Goal: Check status

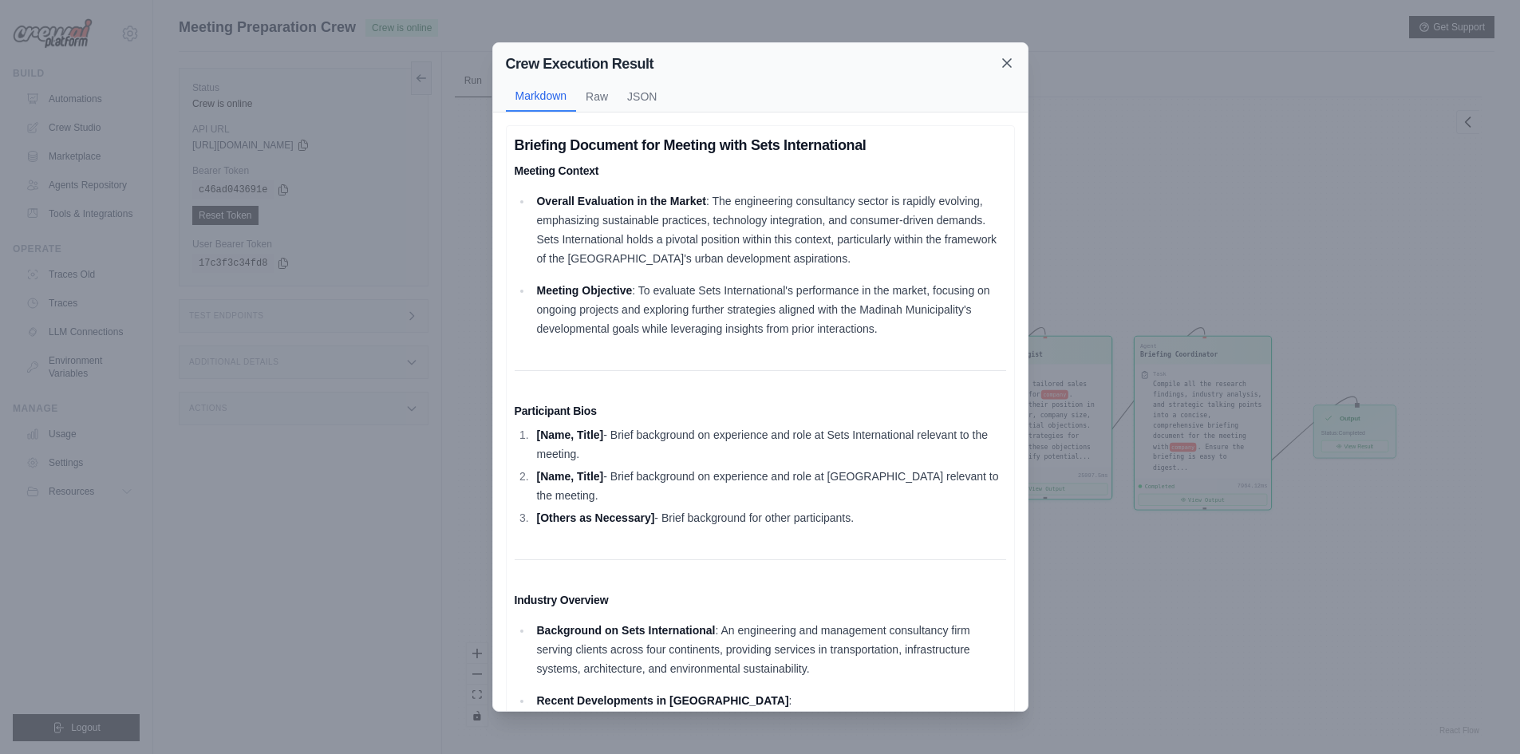
scroll to position [399, 0]
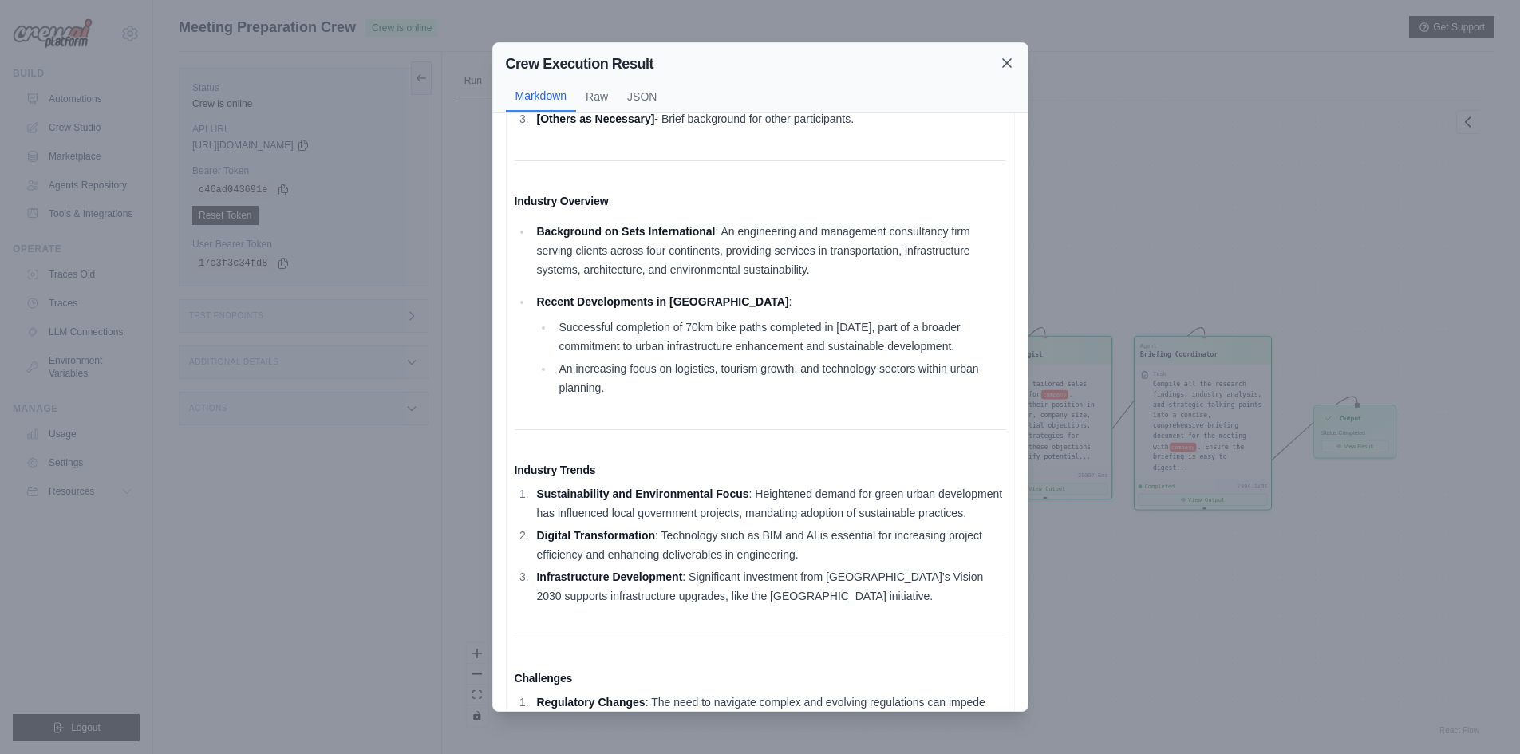
click at [1009, 69] on icon at bounding box center [1007, 63] width 16 height 16
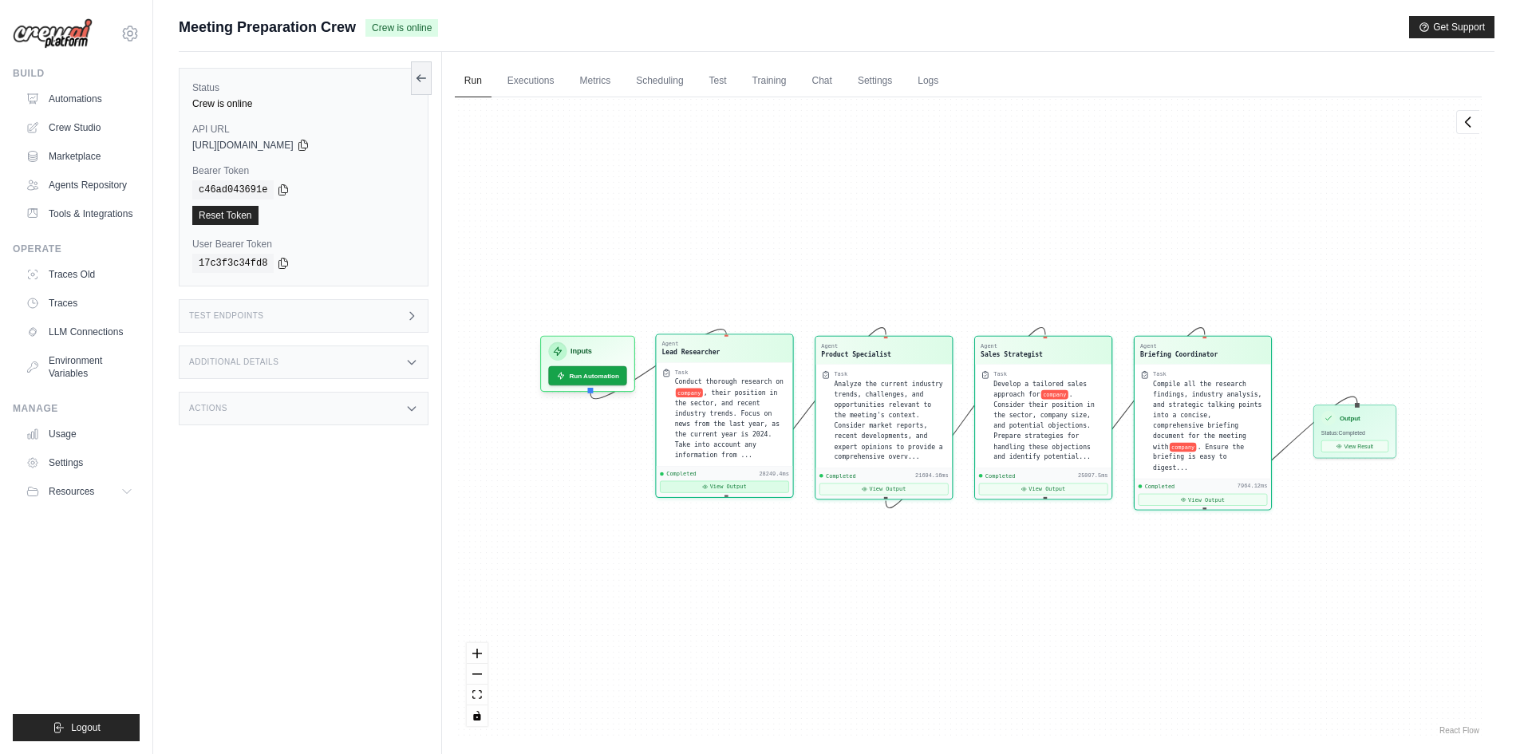
click at [735, 481] on button "View Output" at bounding box center [724, 487] width 129 height 12
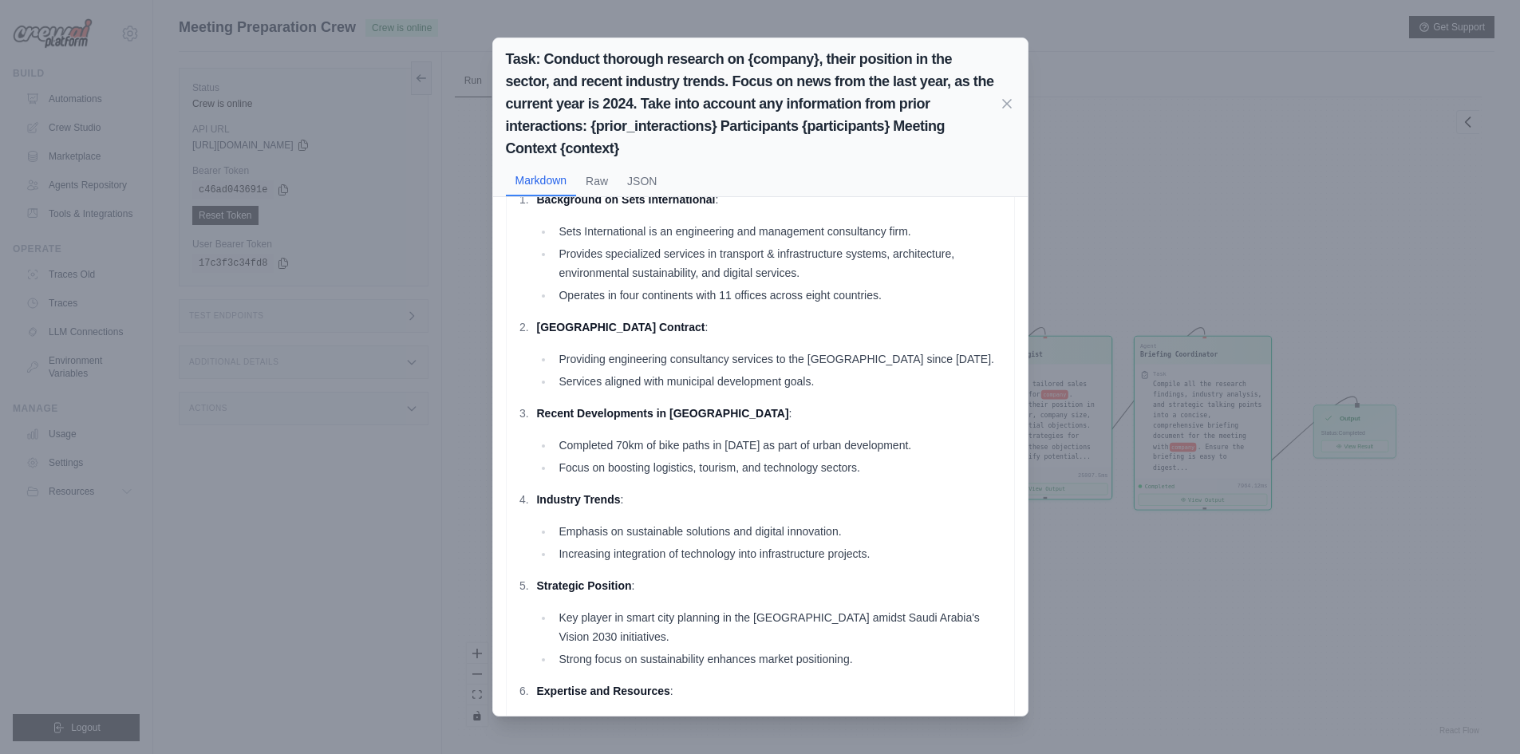
scroll to position [0, 0]
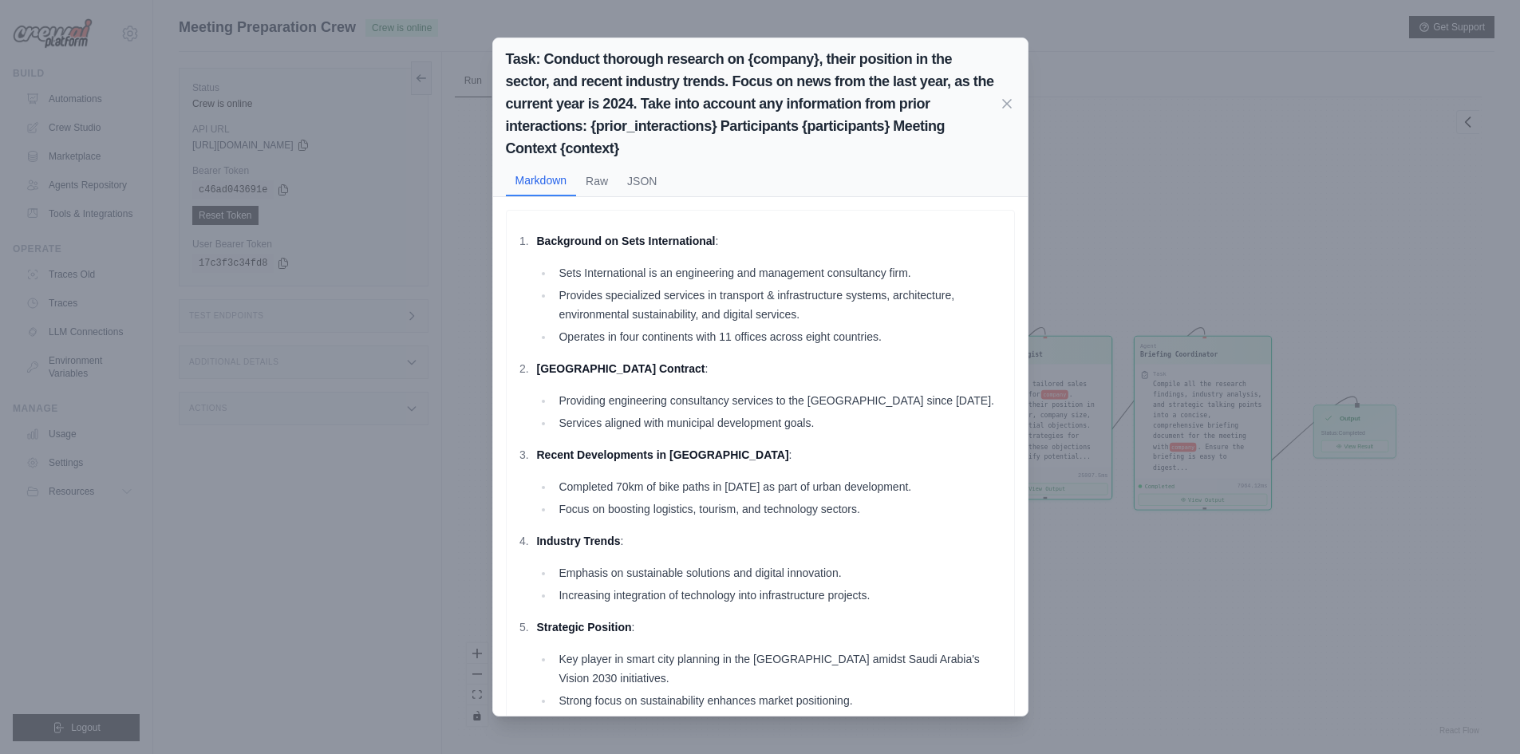
click at [798, 381] on li "[GEOGRAPHIC_DATA] Contract : Providing engineering consultancy services to the …" at bounding box center [769, 395] width 474 height 73
click at [1008, 104] on icon at bounding box center [1007, 103] width 8 height 8
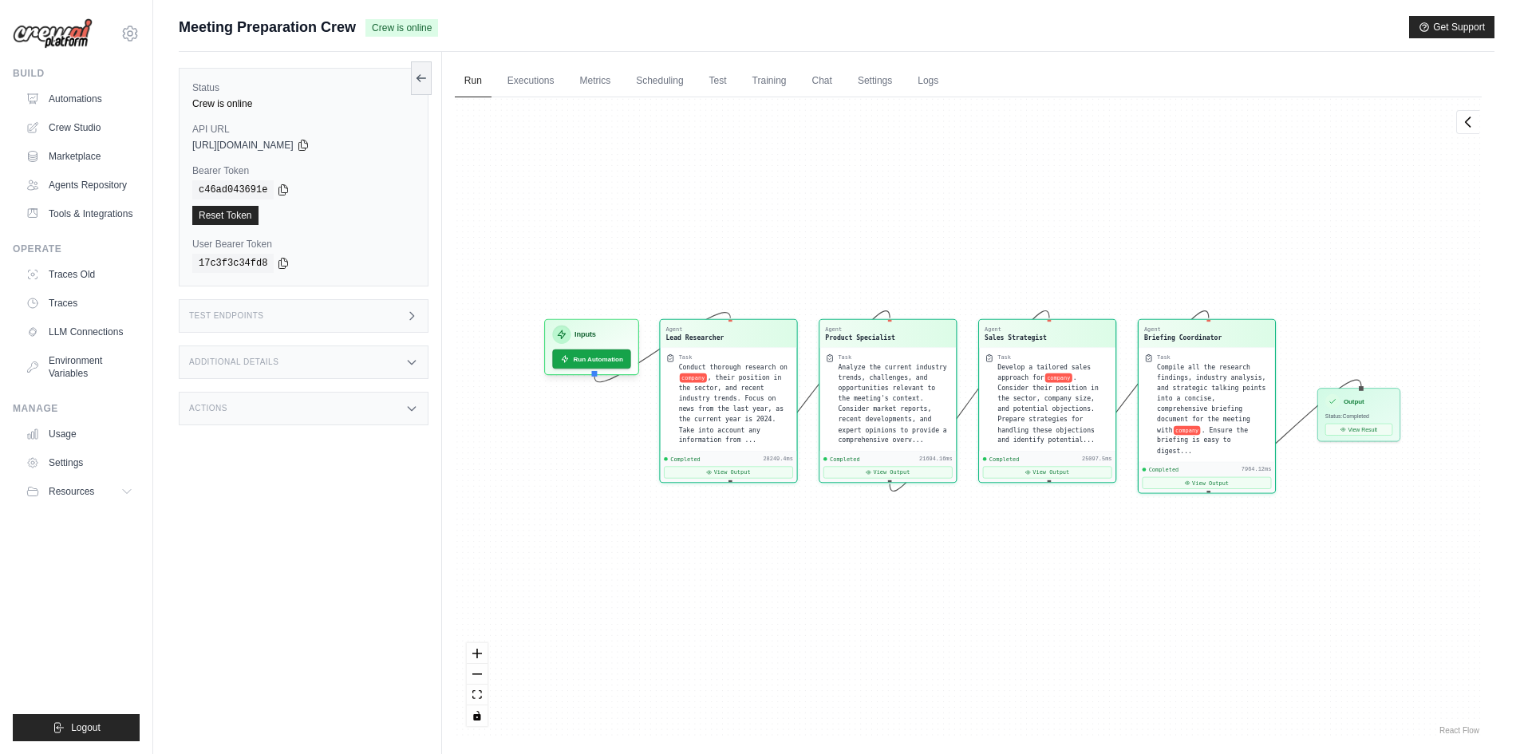
drag, startPoint x: 908, startPoint y: 586, endPoint x: 912, endPoint y: 569, distance: 17.2
click at [912, 569] on div "Agent Lead Researcher Task Conduct thorough research on company , their positio…" at bounding box center [968, 417] width 1027 height 641
drag, startPoint x: 1294, startPoint y: 425, endPoint x: 1289, endPoint y: 441, distance: 17.4
click at [1289, 441] on div "Agent Lead Researcher Task Conduct thorough research on company , their positio…" at bounding box center [968, 417] width 1027 height 641
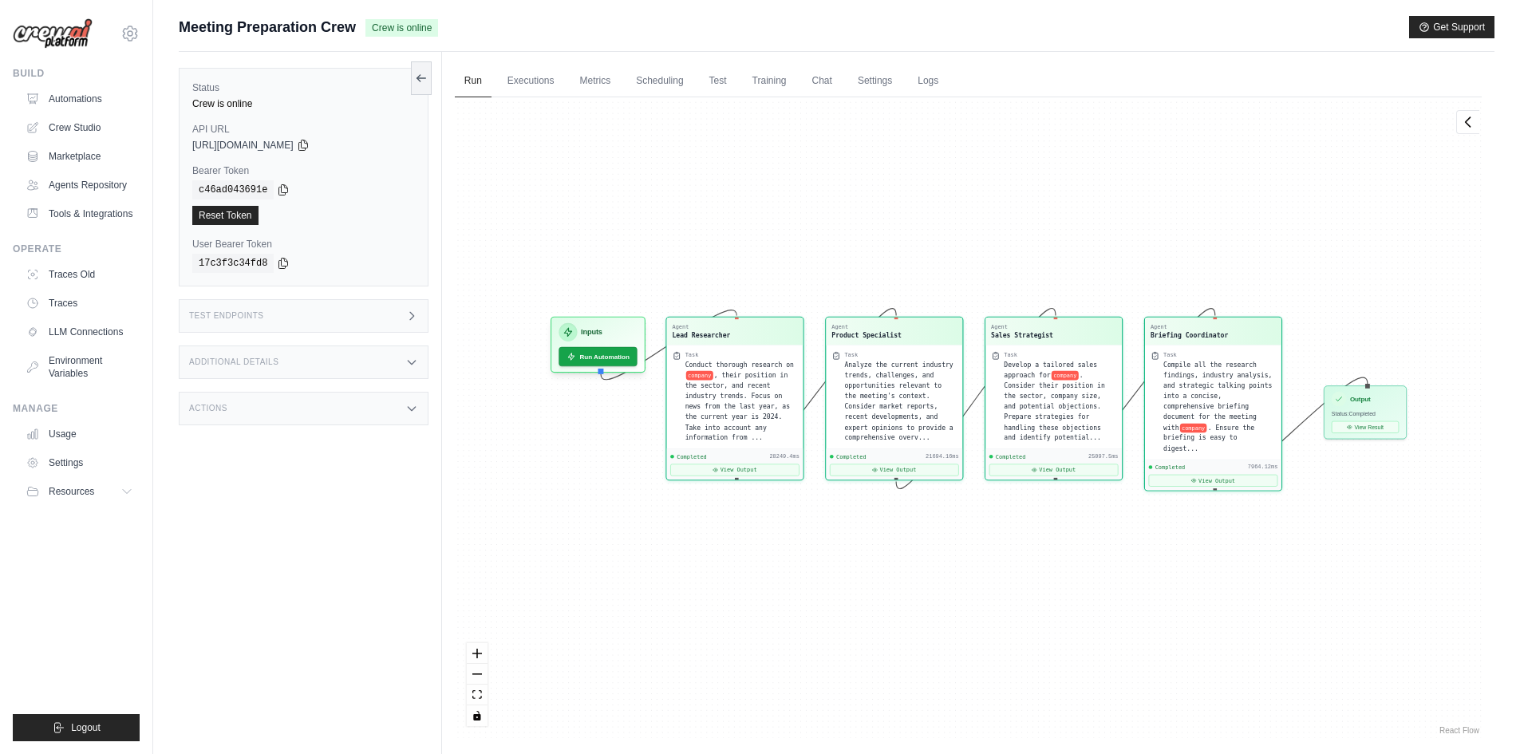
drag, startPoint x: 1101, startPoint y: 589, endPoint x: 1111, endPoint y: 570, distance: 21.8
click at [1111, 570] on div "Agent Lead Researcher Task Conduct thorough research on company , their positio…" at bounding box center [968, 417] width 1027 height 641
click at [1350, 429] on button "View Result" at bounding box center [1365, 425] width 67 height 12
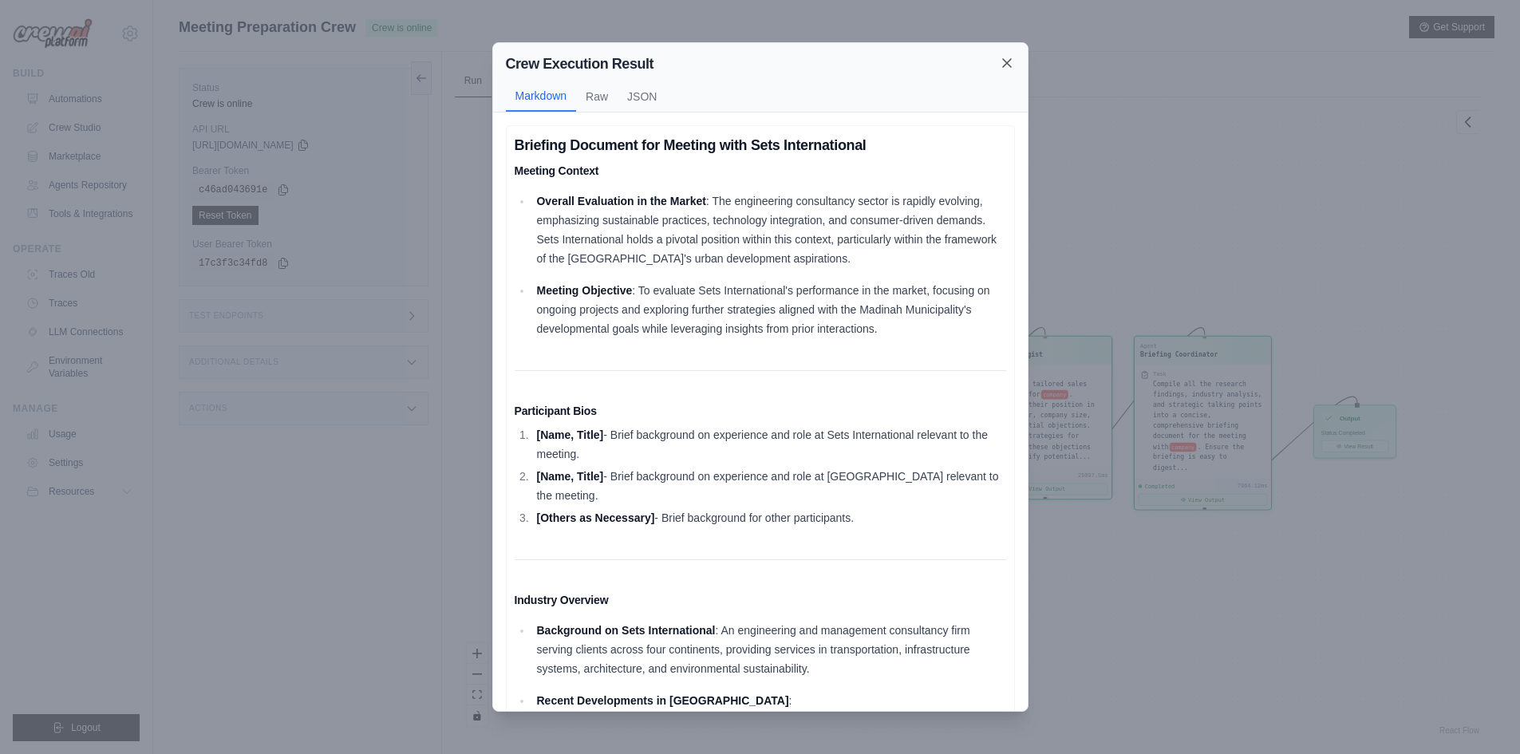
click at [1010, 67] on icon at bounding box center [1007, 63] width 8 height 8
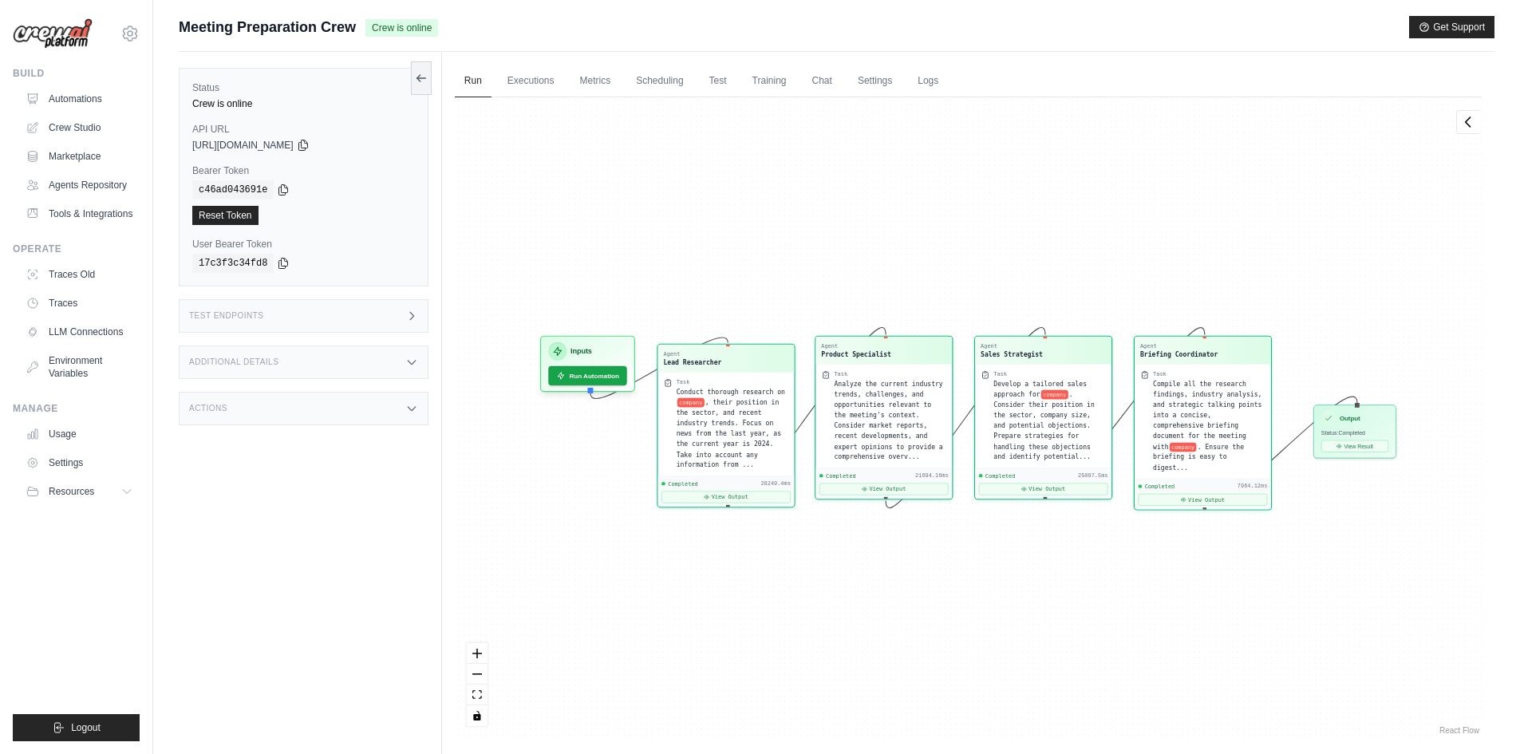
drag, startPoint x: 727, startPoint y: 488, endPoint x: 729, endPoint y: 497, distance: 9.7
click at [729, 497] on div "Agent Lead Researcher Task Conduct thorough research on company , their positio…" at bounding box center [726, 426] width 138 height 164
click at [528, 85] on link "Executions" at bounding box center [531, 82] width 66 height 34
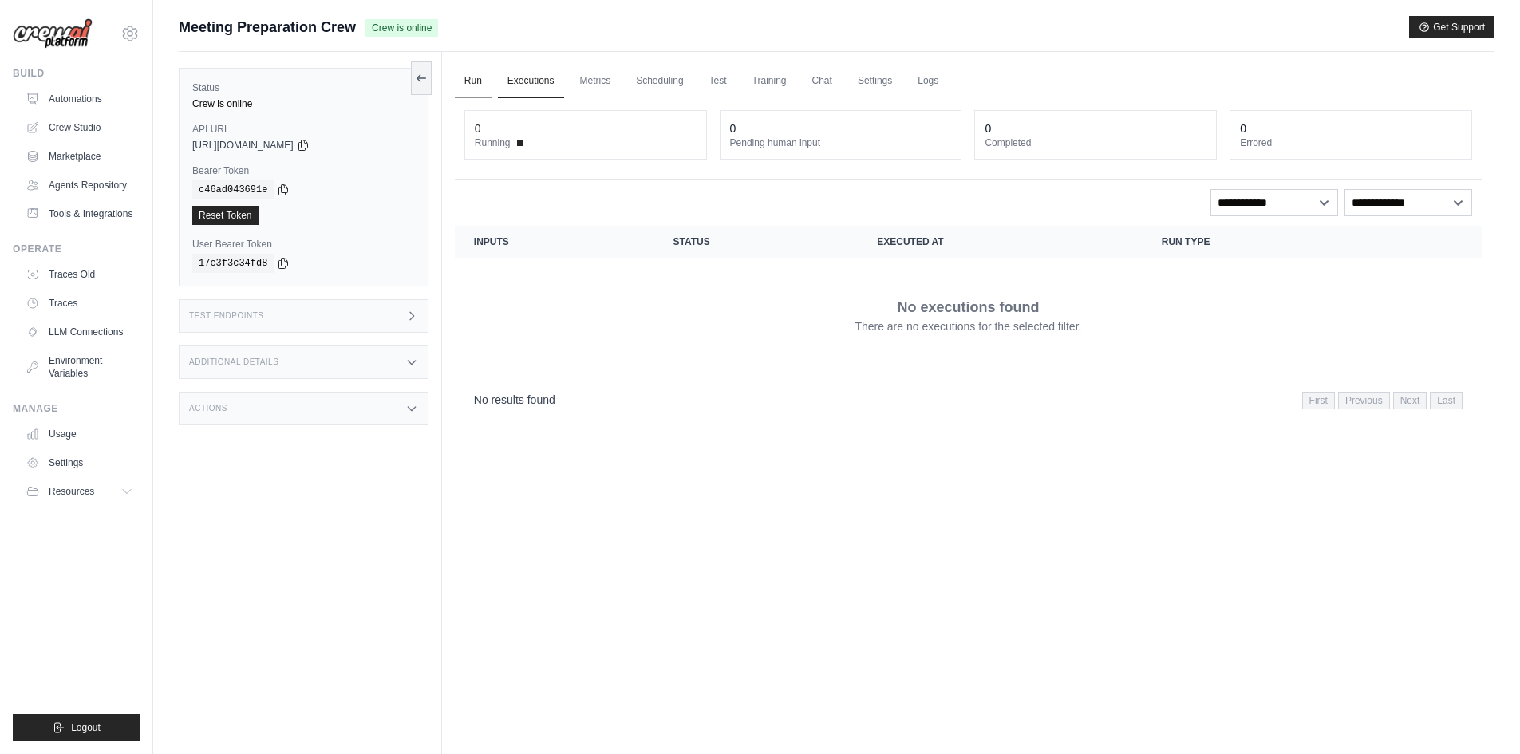
click at [480, 80] on link "Run" at bounding box center [473, 82] width 37 height 34
